Goal: Task Accomplishment & Management: Use online tool/utility

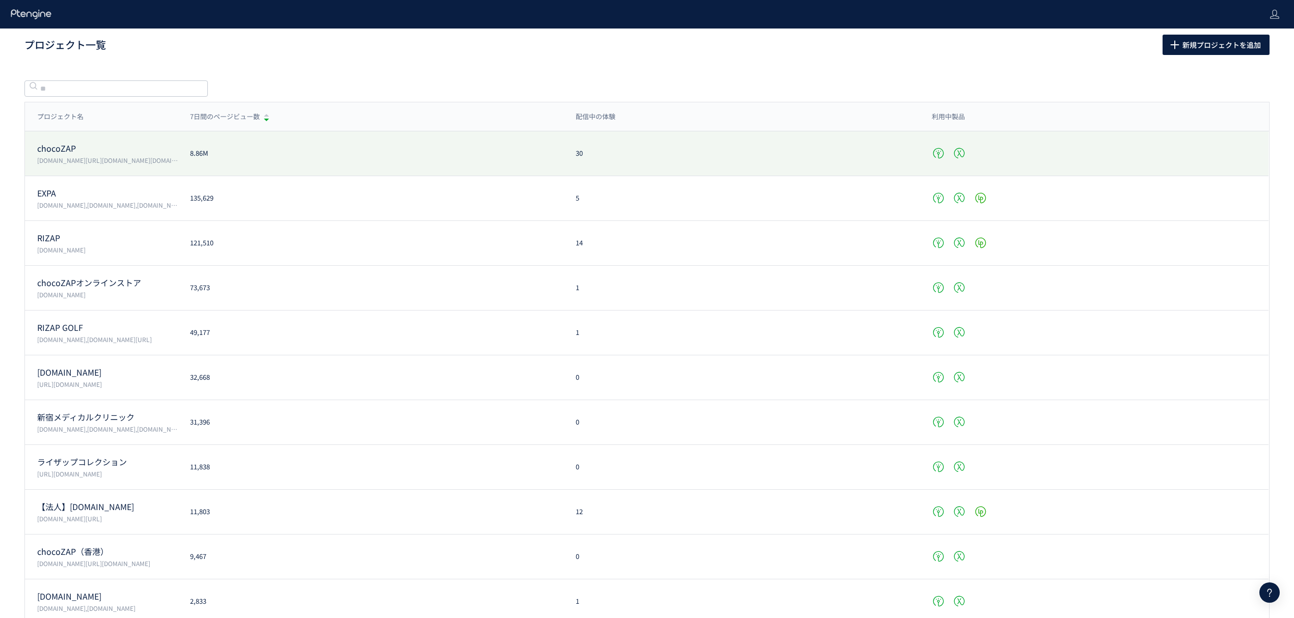
click at [70, 158] on p "[DOMAIN_NAME][URL][DOMAIN_NAME][DOMAIN_NAME][PERSON_NAME][DOMAIN_NAME]" at bounding box center [107, 160] width 141 height 9
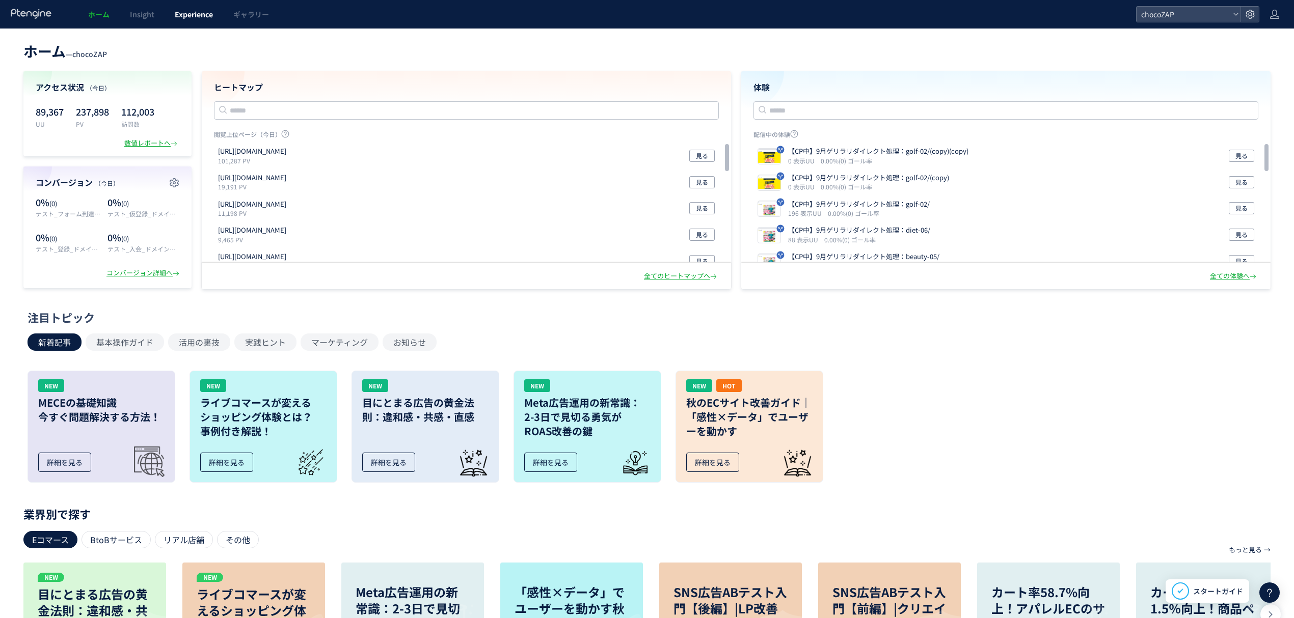
click at [188, 18] on span "Experience" at bounding box center [194, 14] width 38 height 10
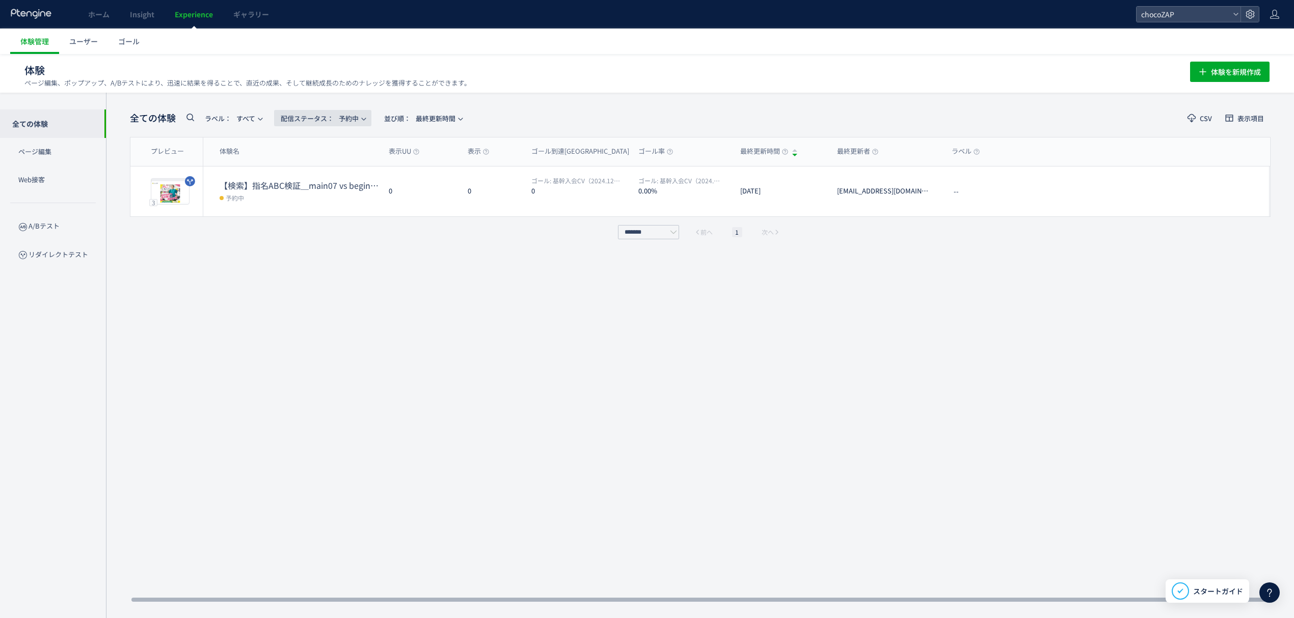
click at [359, 123] on span "配信ステータス​： 予約中" at bounding box center [320, 118] width 78 height 17
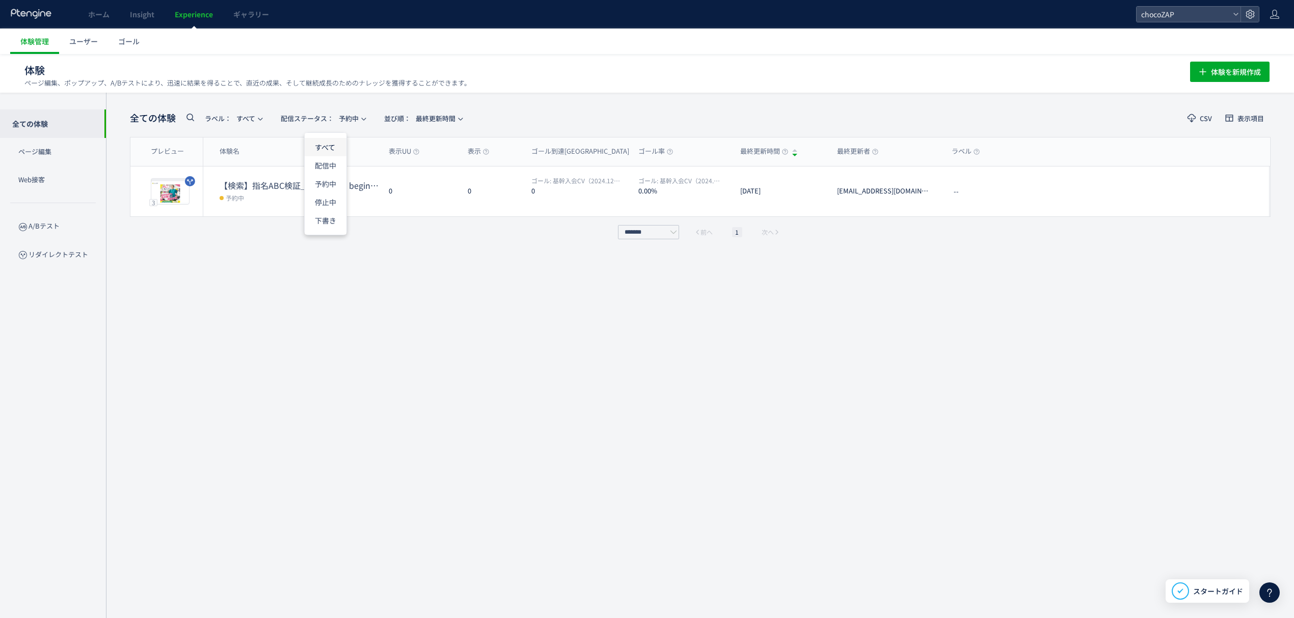
click at [332, 149] on li "すべて" at bounding box center [326, 147] width 42 height 18
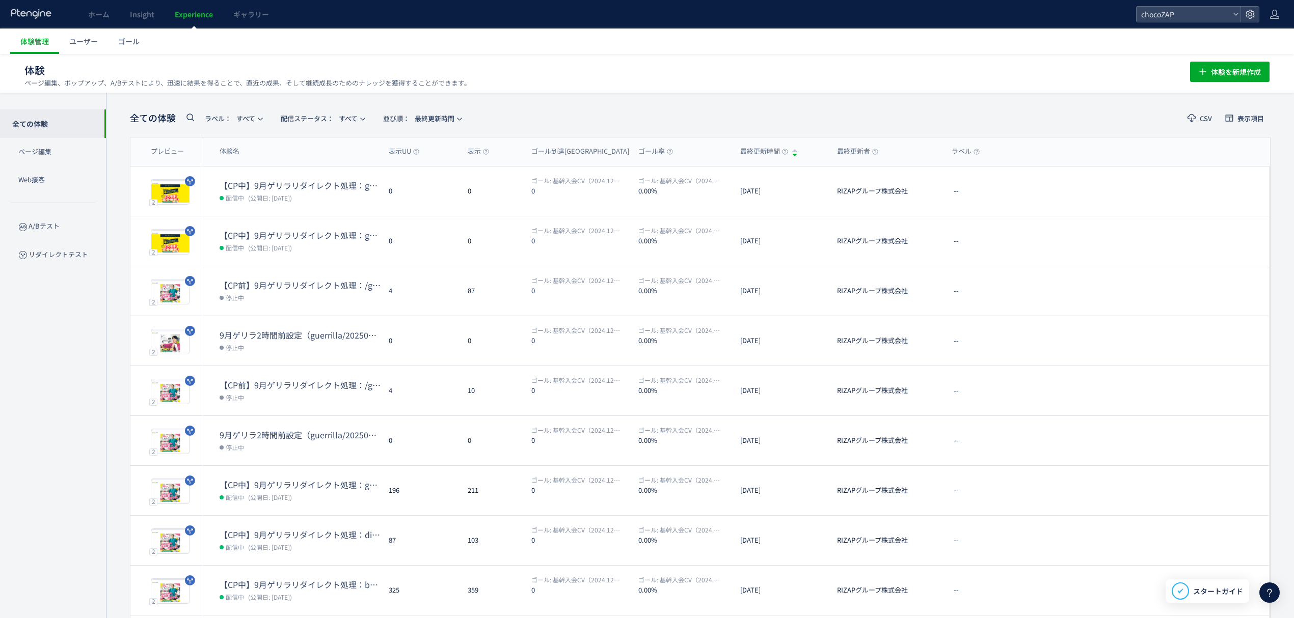
click at [183, 121] on div "全ての体験 ラベル： すべて 配信ステータス​： すべて 並び順： 最終更新時間" at bounding box center [298, 118] width 337 height 21
click at [188, 121] on icon at bounding box center [190, 117] width 12 height 12
paste input "**********"
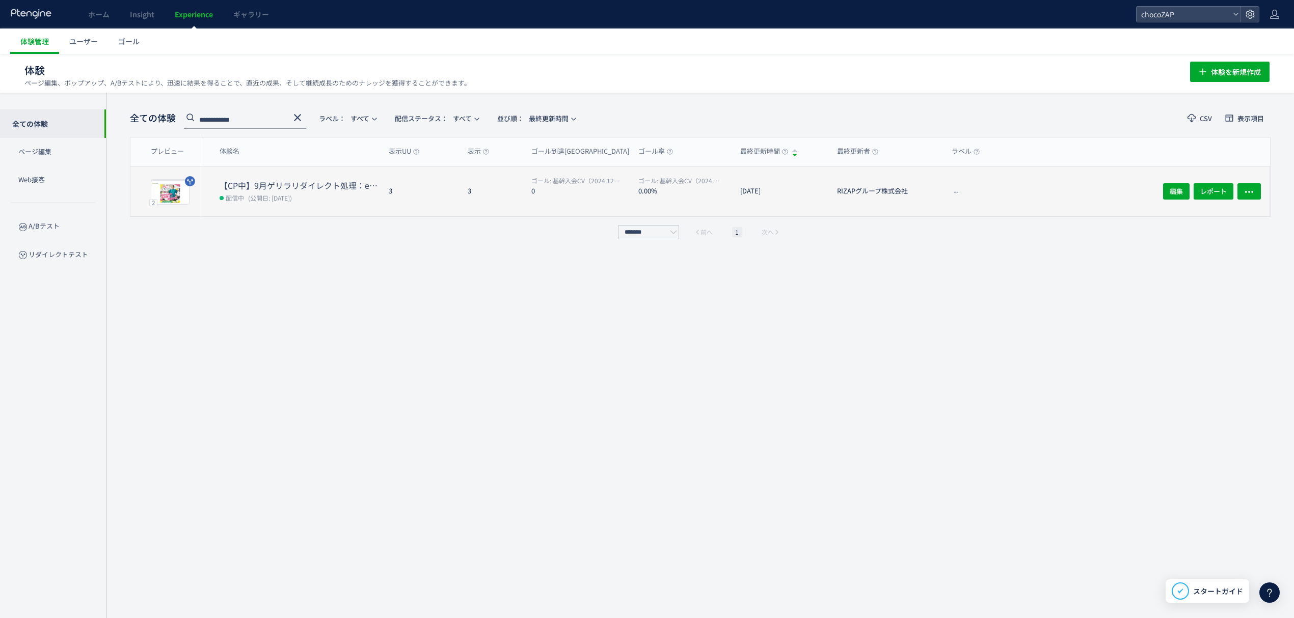
type input "**********"
click at [253, 182] on dt "【CP中】9月ゲリラリダイレクト処理：epilation-03/" at bounding box center [300, 186] width 161 height 12
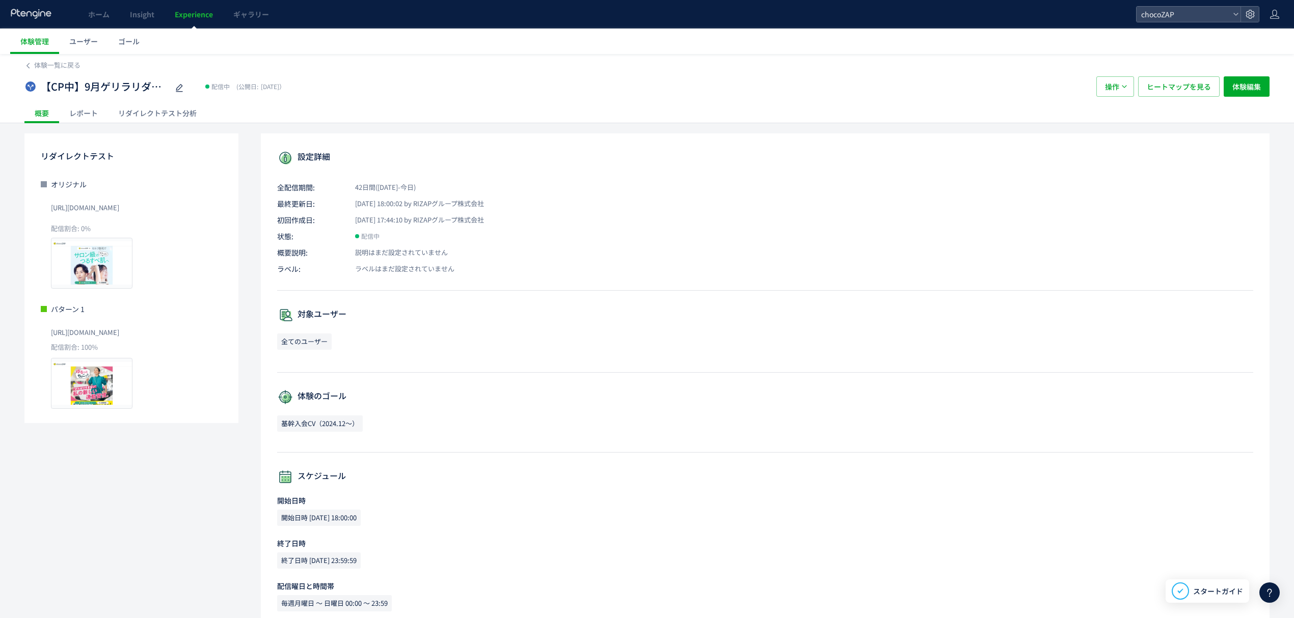
click at [181, 487] on div "リダイレクトテスト オリジナル [URL][DOMAIN_NAME] 配信割合: 0% プレビュー パターン 1 [URL][DOMAIN_NAME] 配信割…" at bounding box center [646, 404] width 1245 height 542
click at [1129, 83] on button "操作" at bounding box center [1115, 86] width 38 height 20
click at [1256, 89] on span "体験編集" at bounding box center [1246, 86] width 29 height 20
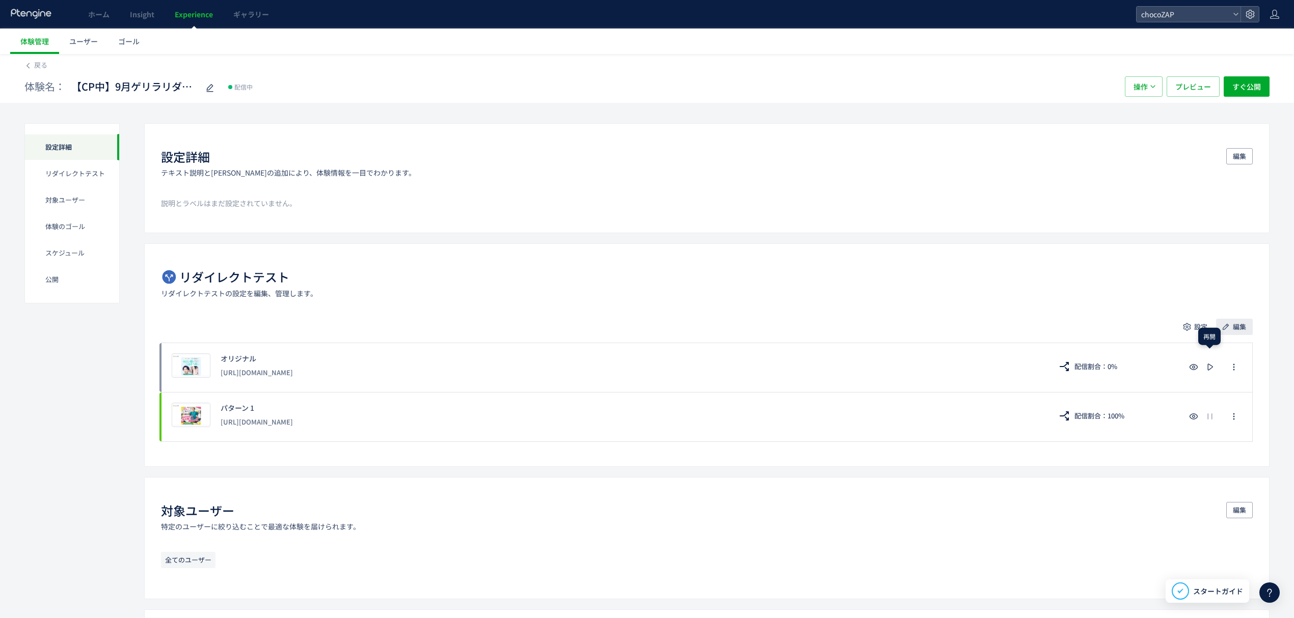
click at [1237, 325] on span "編集" at bounding box center [1239, 327] width 13 height 16
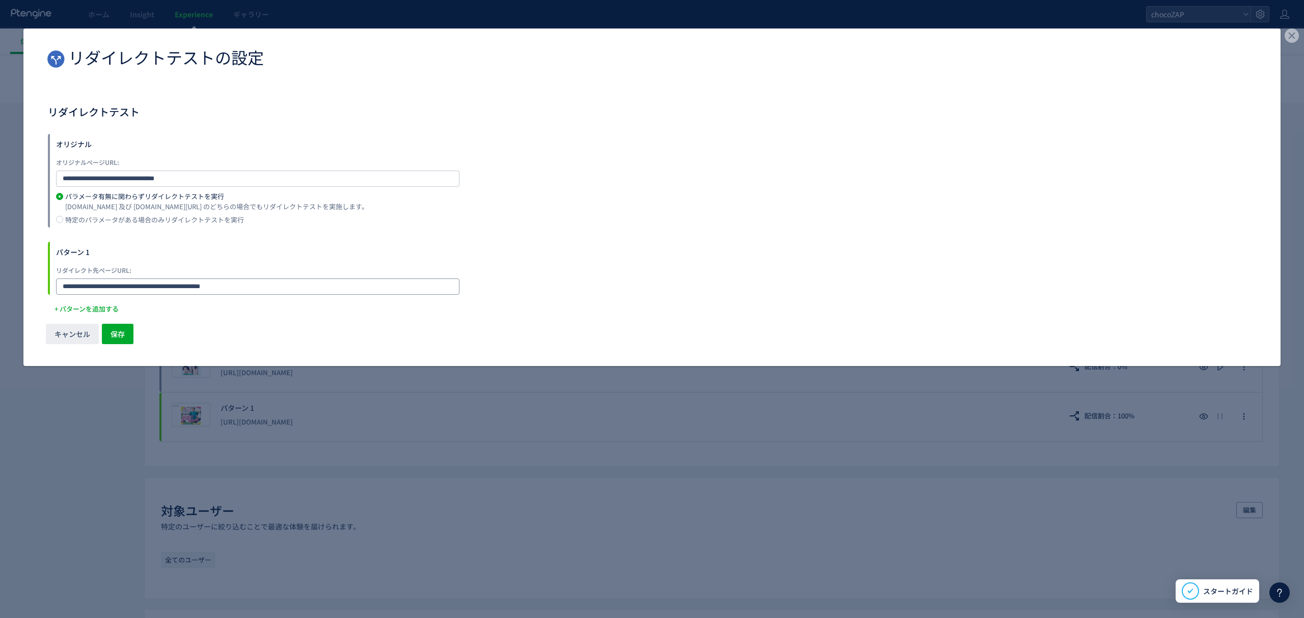
drag, startPoint x: 274, startPoint y: 280, endPoint x: -76, endPoint y: 285, distance: 350.5
click at [0, 285] on html "ホーム Insight Experience ギャラリー chocoZAP 体験管理 ユーザー ゴール 戻る 体験名： 【CP中】9月ゲリラリダイレクト処理：…" at bounding box center [652, 309] width 1304 height 618
paste input "dialog"
type input "**********"
click at [124, 332] on span "保存" at bounding box center [118, 334] width 14 height 20
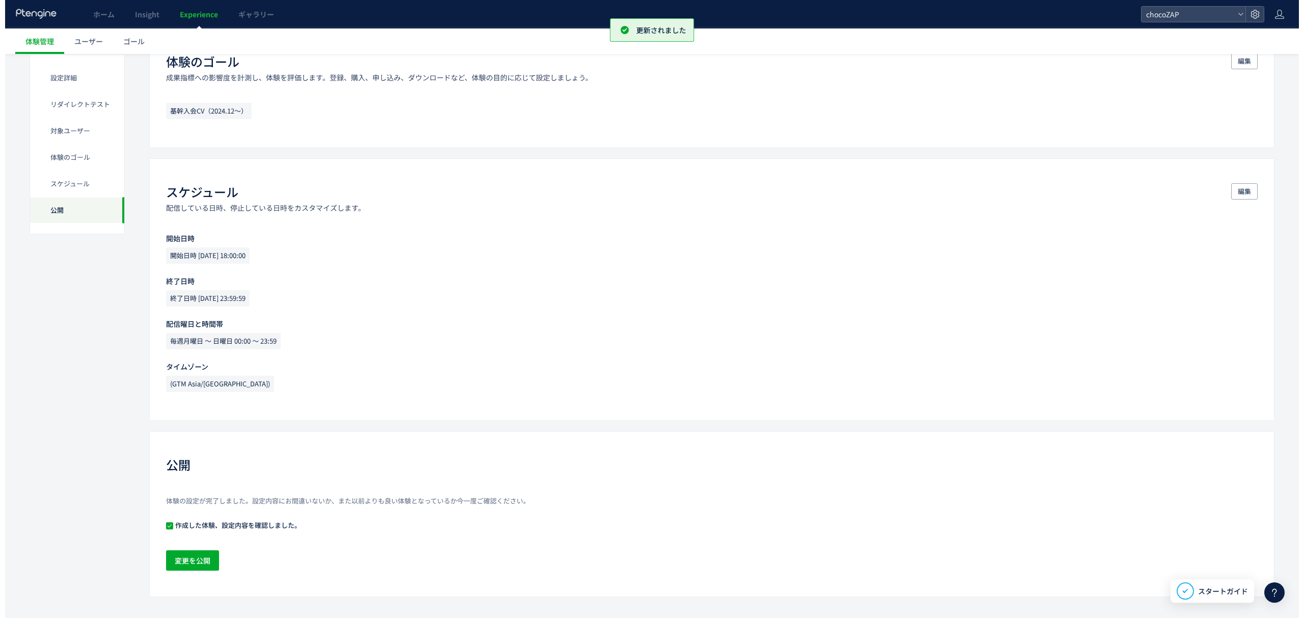
scroll to position [605, 0]
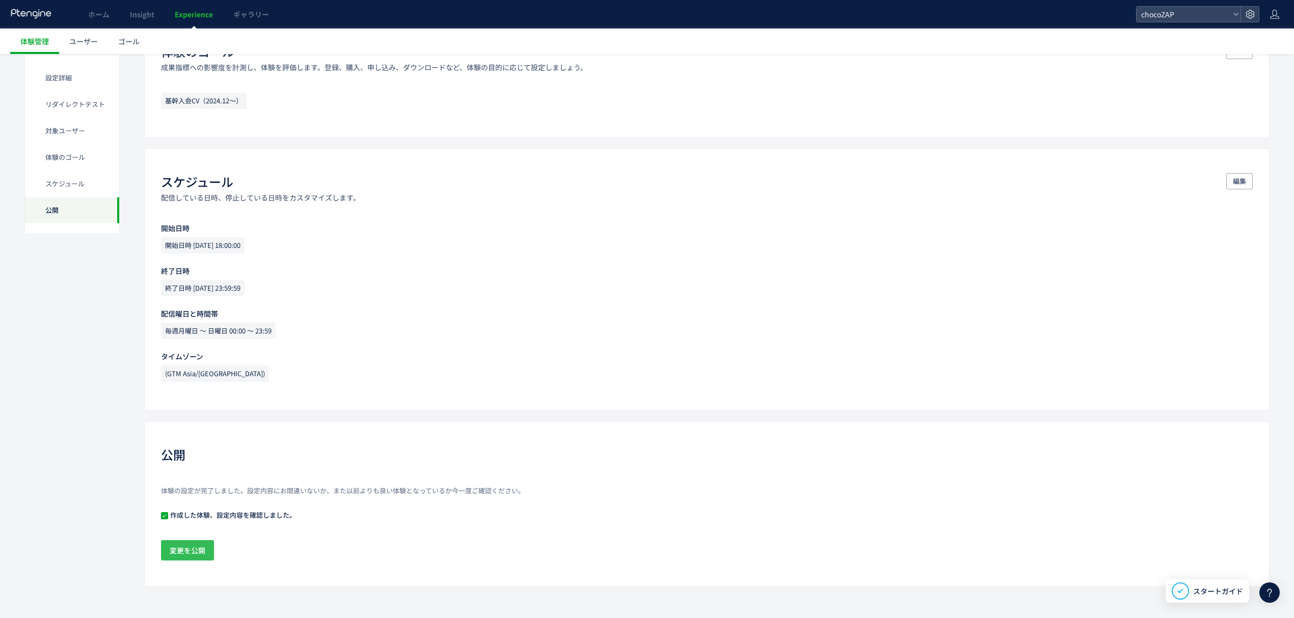
click at [188, 558] on span "変更を公開" at bounding box center [188, 551] width 36 height 20
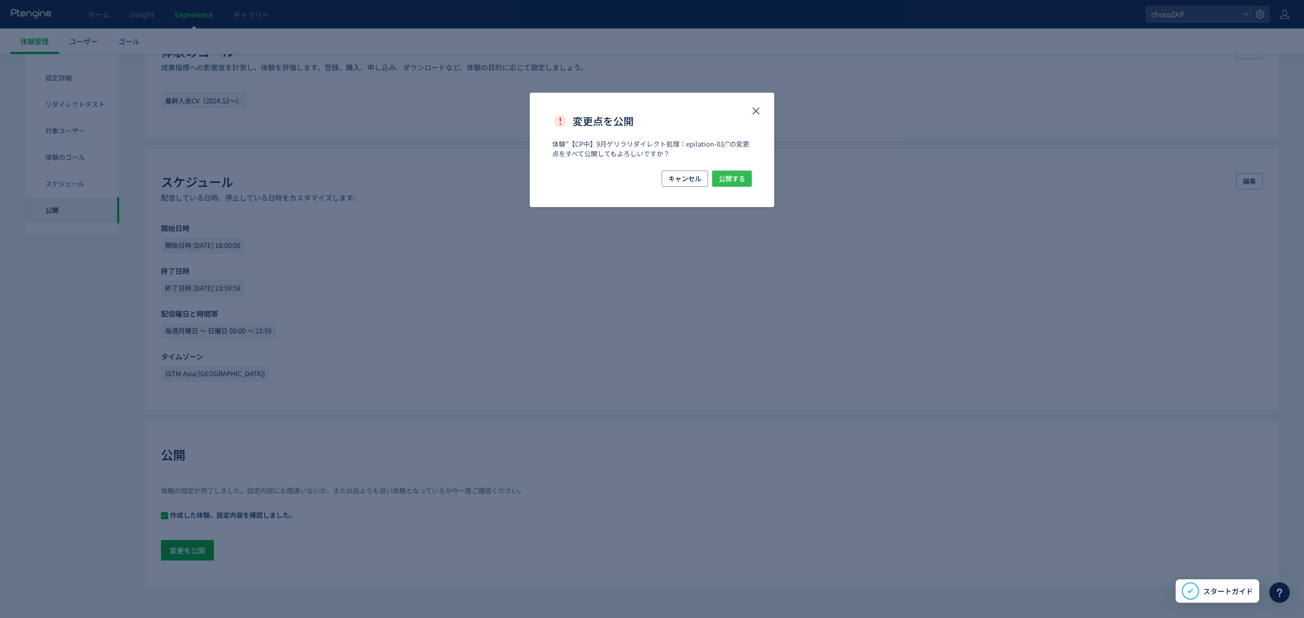
click at [737, 182] on span "公開する" at bounding box center [732, 179] width 26 height 16
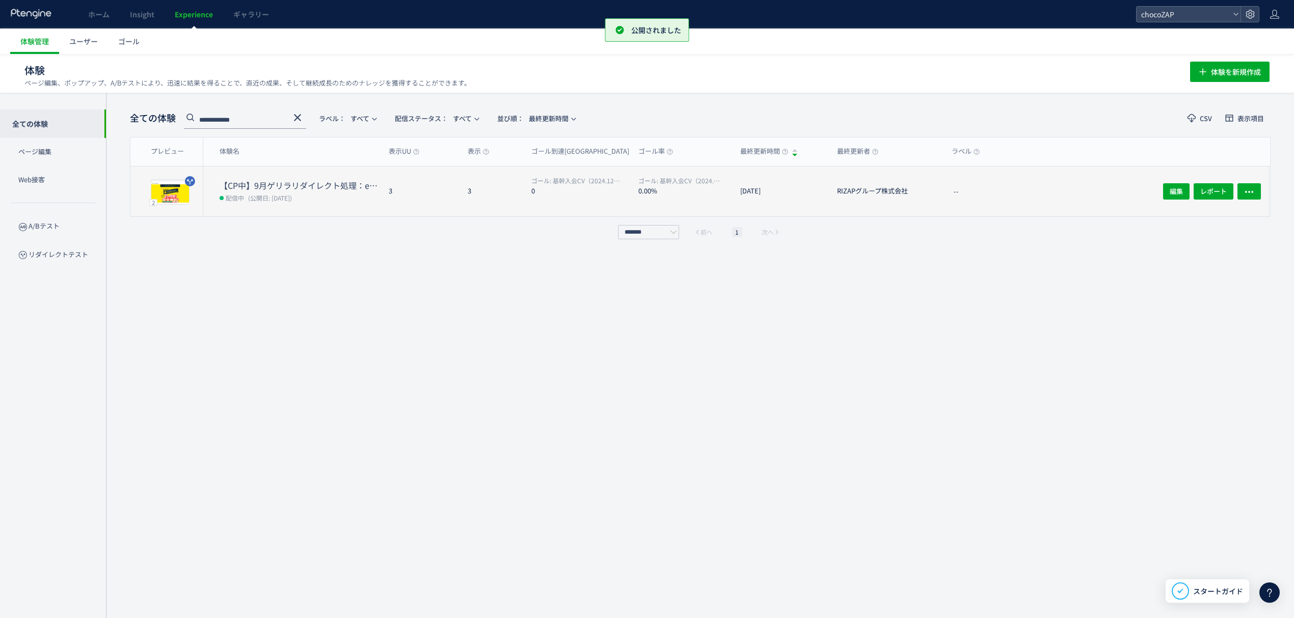
click at [289, 194] on span "(公開日: [DATE])" at bounding box center [270, 198] width 44 height 9
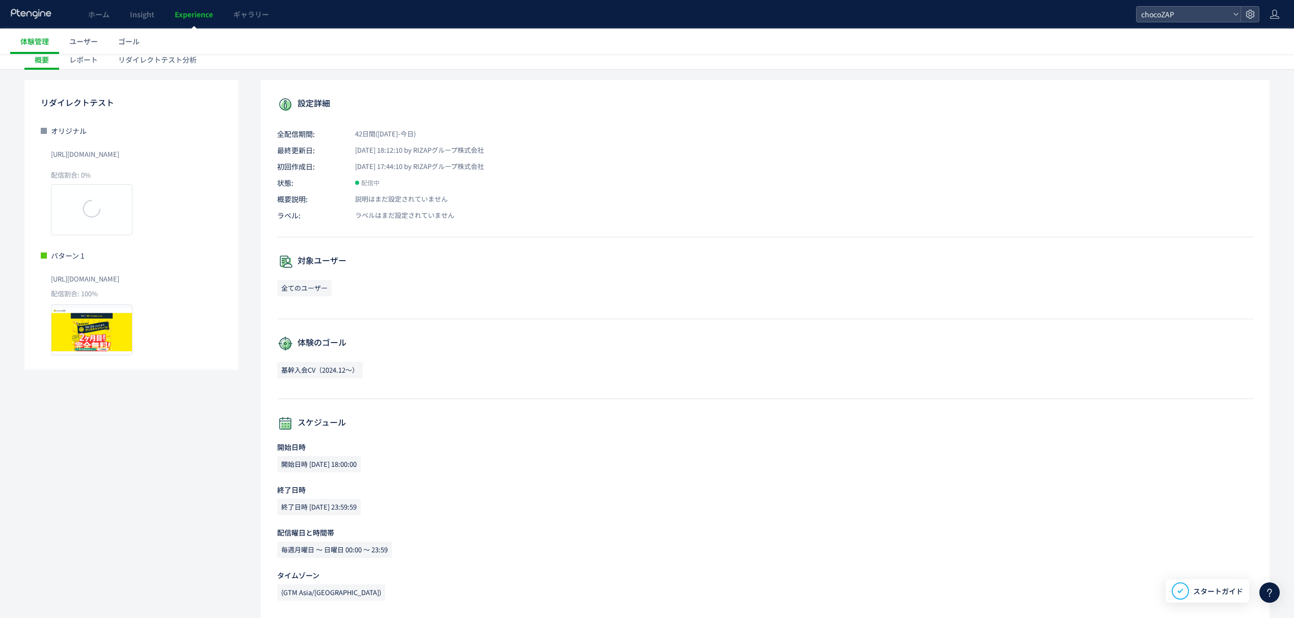
scroll to position [57, 0]
